Goal: Check status: Check status

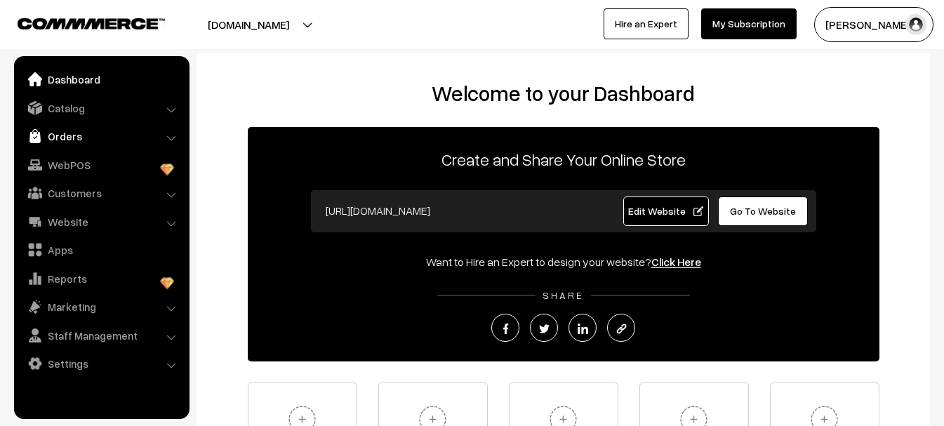
click at [77, 138] on link "Orders" at bounding box center [101, 136] width 167 height 25
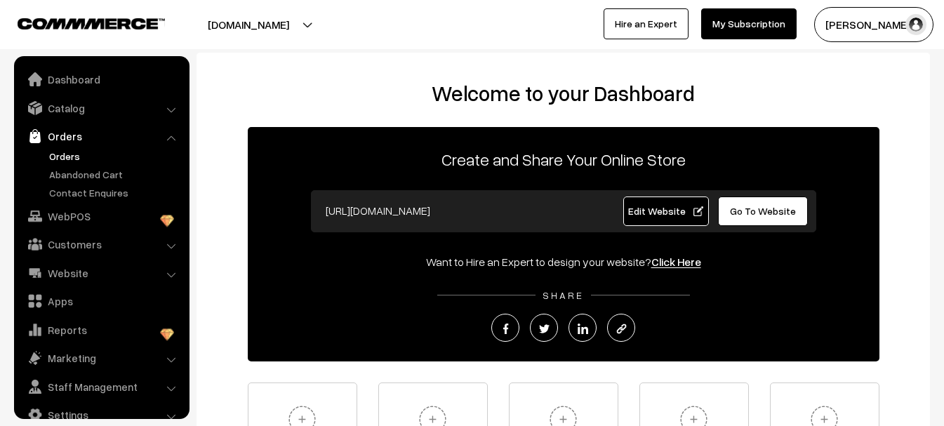
click at [73, 155] on link "Orders" at bounding box center [115, 156] width 139 height 15
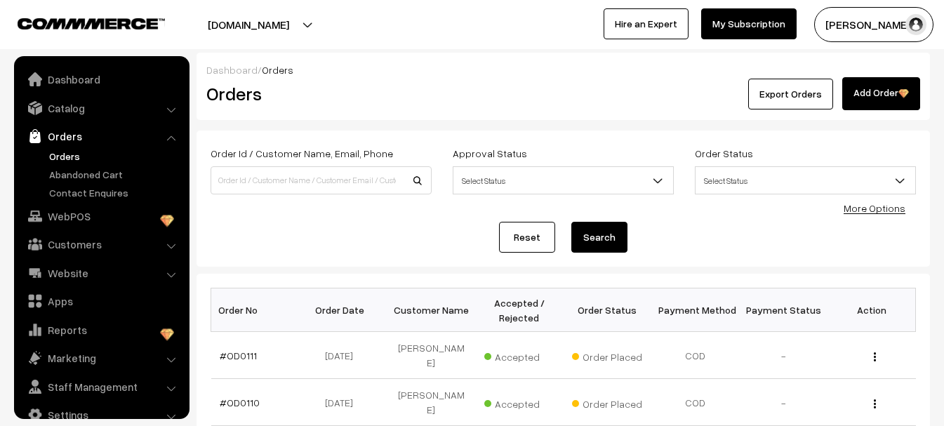
scroll to position [22, 0]
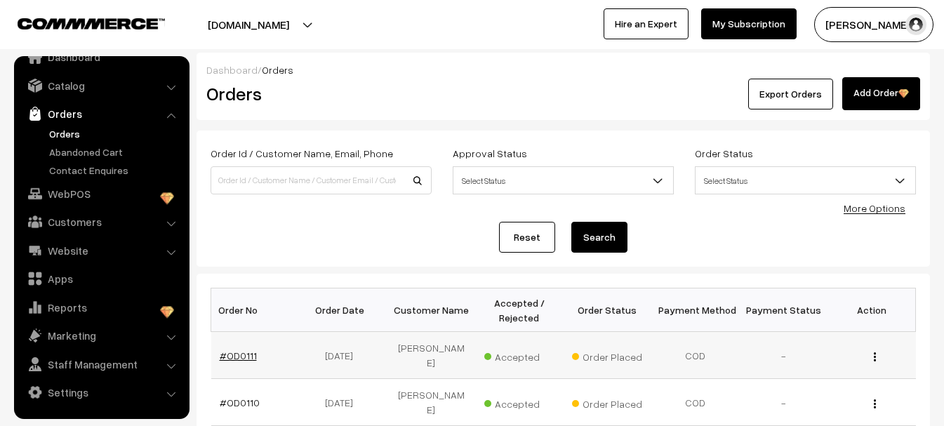
click at [238, 352] on link "#OD0111" at bounding box center [238, 356] width 37 height 12
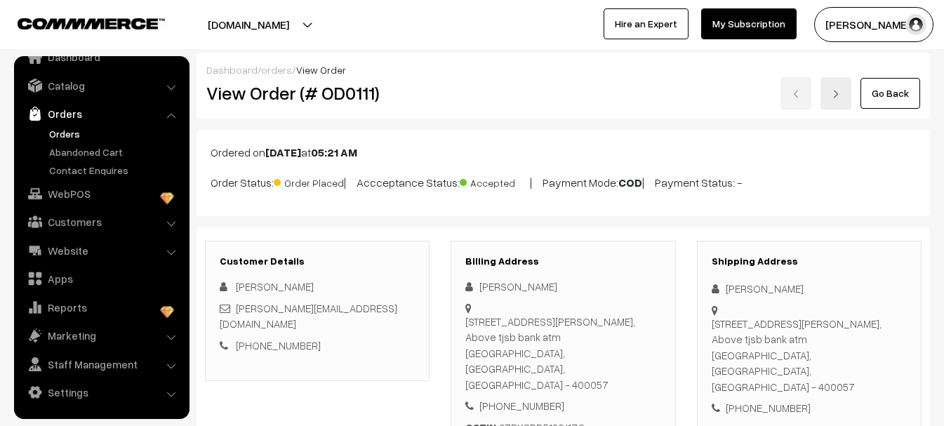
scroll to position [22, 0]
